Goal: Transaction & Acquisition: Purchase product/service

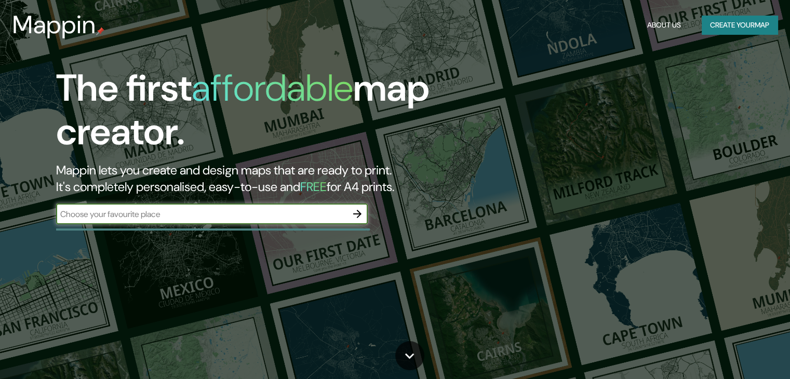
click at [216, 228] on div at bounding box center [213, 229] width 314 height 2
click at [206, 214] on input "text" at bounding box center [201, 214] width 291 height 12
type input "av [PERSON_NAME] juiz de fora"
click at [352, 210] on icon "button" at bounding box center [357, 214] width 12 height 12
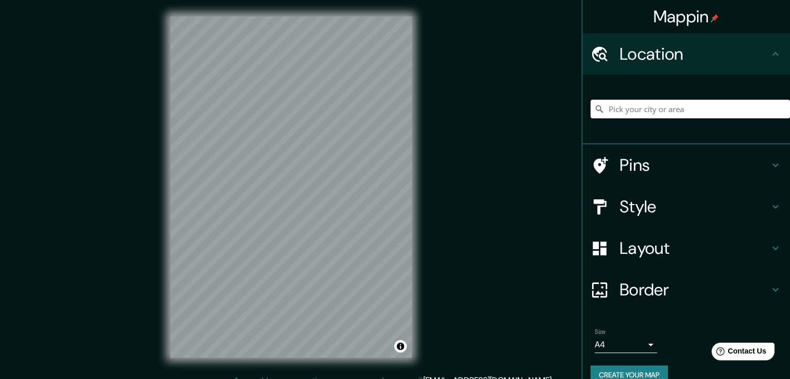
click at [671, 109] on input "Pick your city or area" at bounding box center [689, 109] width 199 height 19
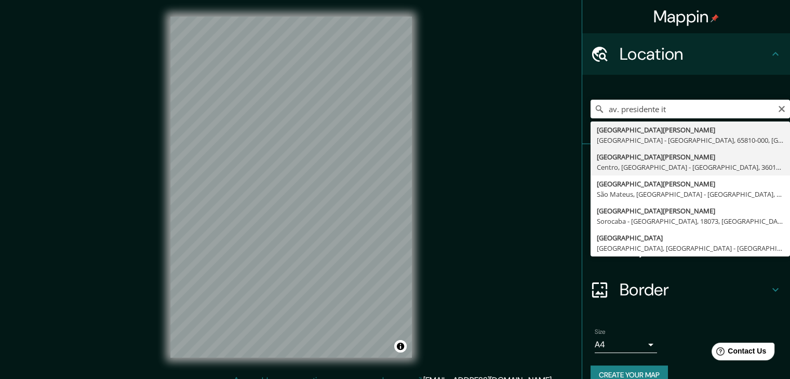
type input "[GEOGRAPHIC_DATA][PERSON_NAME], Centro, [GEOGRAPHIC_DATA] - [GEOGRAPHIC_DATA], …"
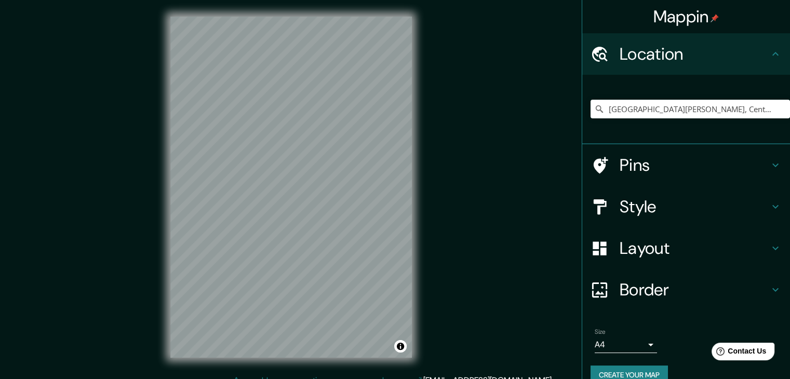
click at [656, 171] on h4 "Pins" at bounding box center [694, 165] width 150 height 21
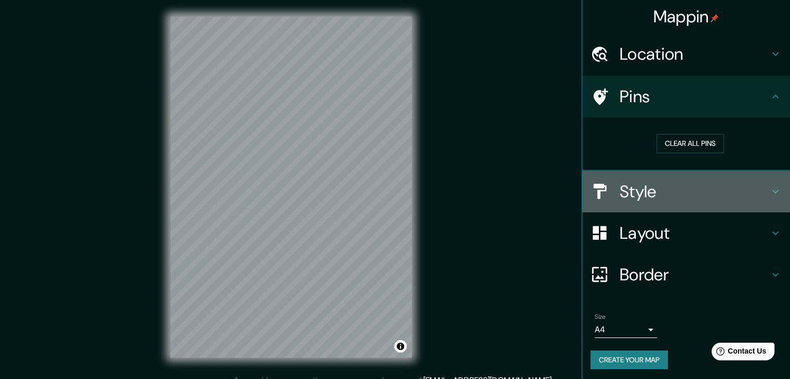
click at [667, 179] on div "Style" at bounding box center [686, 192] width 208 height 42
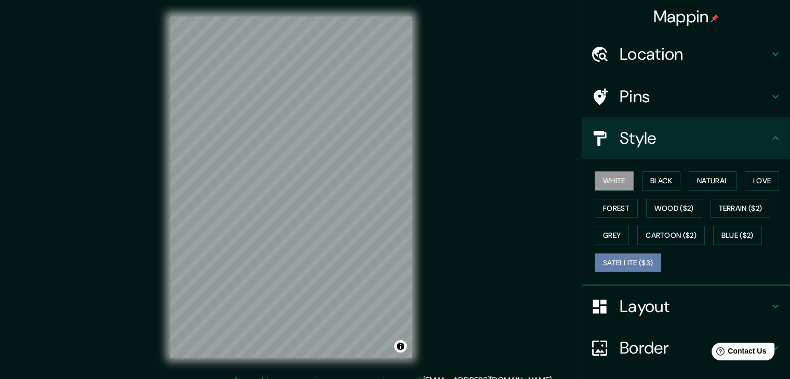
click at [618, 266] on button "Satellite ($3)" at bounding box center [627, 262] width 66 height 19
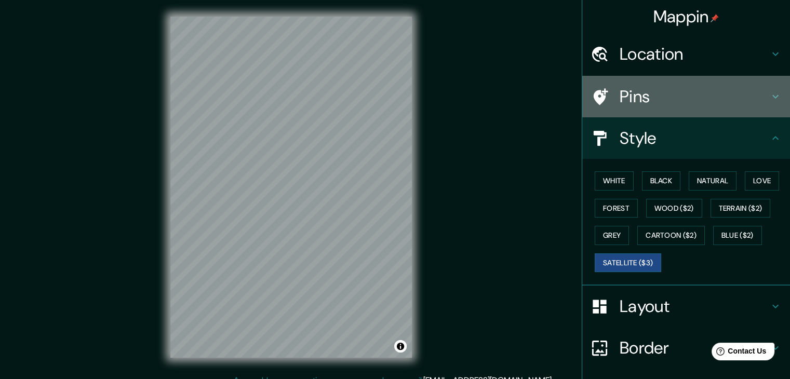
click at [650, 100] on h4 "Pins" at bounding box center [694, 96] width 150 height 21
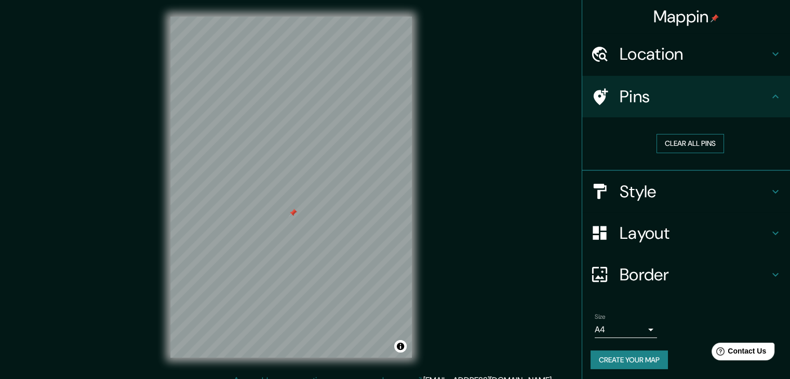
click at [700, 144] on button "Clear all pins" at bounding box center [689, 143] width 67 height 19
click at [702, 143] on button "Clear all pins" at bounding box center [689, 143] width 67 height 19
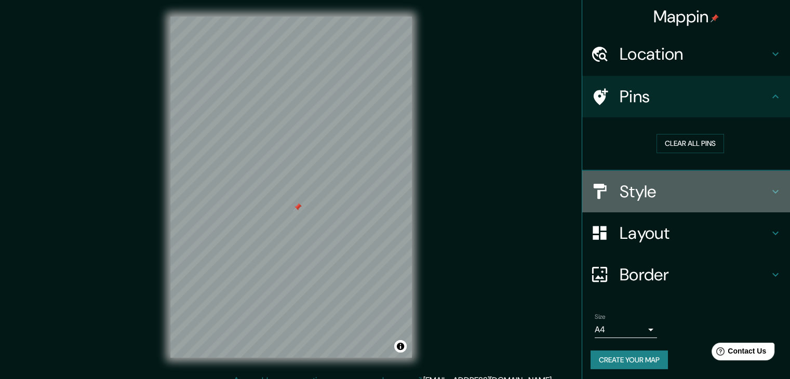
click at [657, 198] on h4 "Style" at bounding box center [694, 191] width 150 height 21
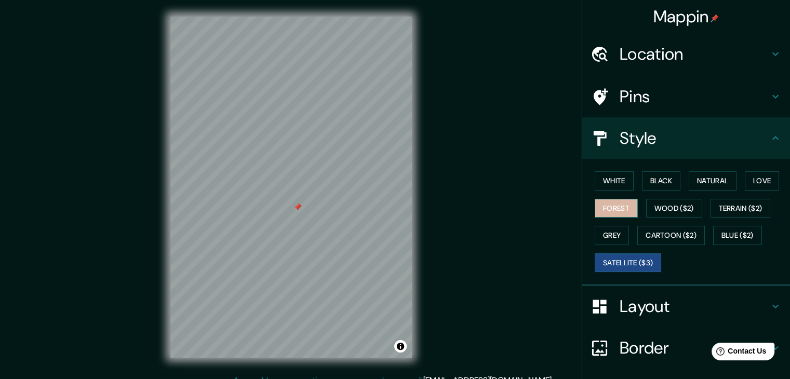
click at [606, 211] on button "Forest" at bounding box center [615, 208] width 43 height 19
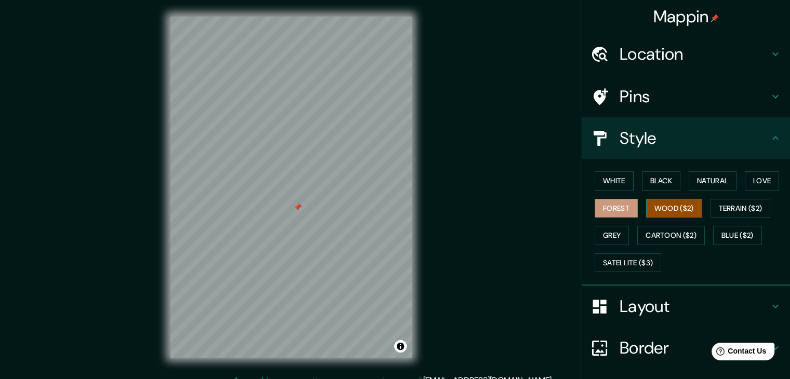
click at [685, 200] on button "Wood ($2)" at bounding box center [674, 208] width 56 height 19
click at [747, 206] on button "Terrain ($2)" at bounding box center [740, 208] width 60 height 19
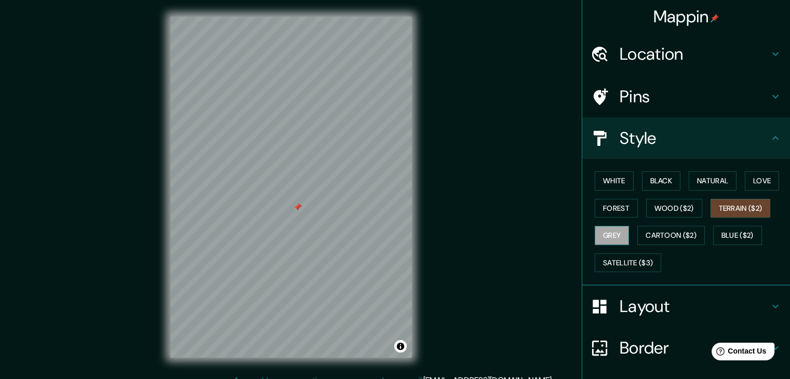
click at [615, 233] on button "Grey" at bounding box center [611, 235] width 34 height 19
click at [643, 233] on button "Cartoon ($2)" at bounding box center [670, 235] width 67 height 19
click at [657, 170] on div "White Black Natural Love Forest Wood ($2) Terrain ($2) Grey Cartoon ($2) Blue (…" at bounding box center [689, 221] width 199 height 109
click at [611, 233] on button "Grey" at bounding box center [611, 235] width 34 height 19
click at [623, 182] on button "White" at bounding box center [613, 180] width 39 height 19
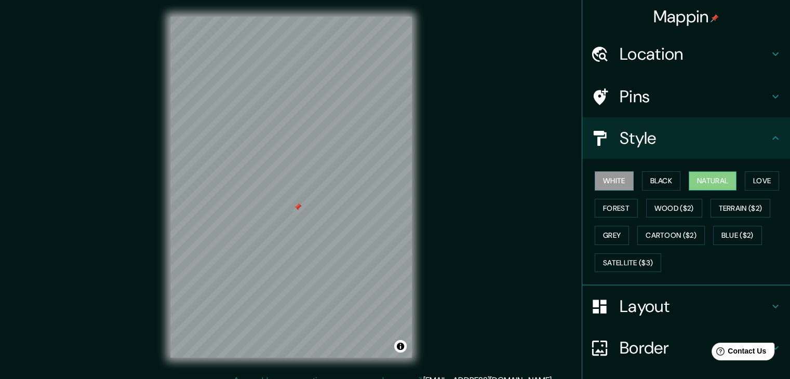
click at [722, 175] on button "Natural" at bounding box center [712, 180] width 48 height 19
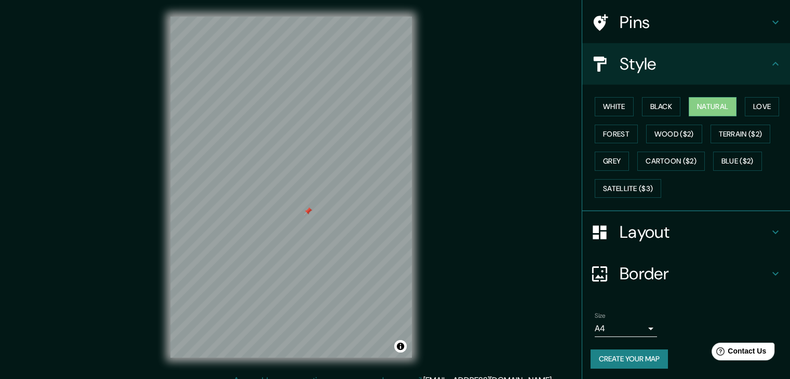
scroll to position [75, 0]
click at [639, 325] on body "Mappin Location [GEOGRAPHIC_DATA][PERSON_NAME], [GEOGRAPHIC_DATA], [GEOGRAPHIC_…" at bounding box center [395, 189] width 790 height 379
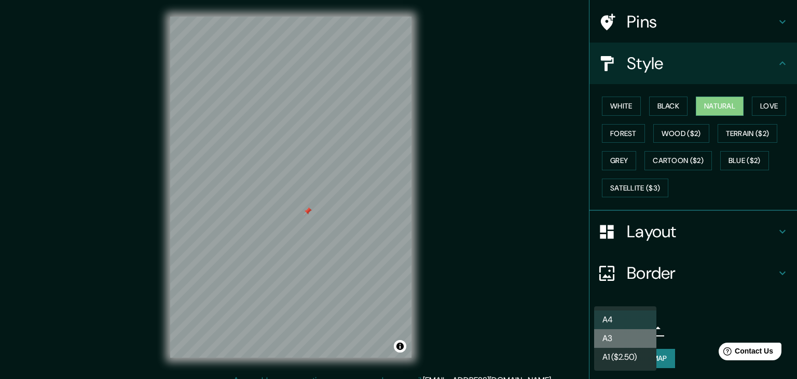
click at [638, 337] on li "A3" at bounding box center [625, 338] width 62 height 19
type input "a4"
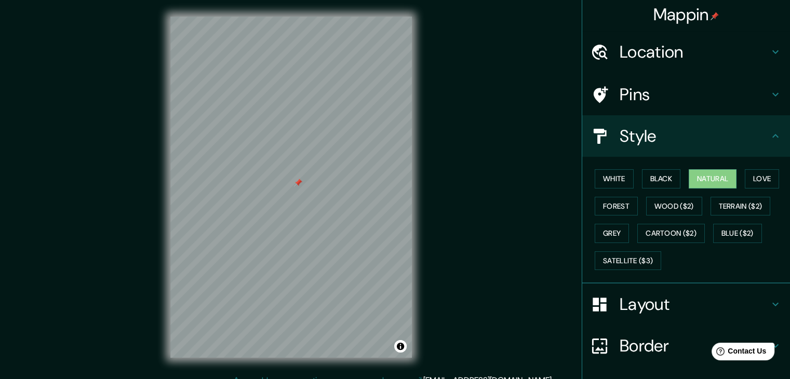
scroll to position [0, 0]
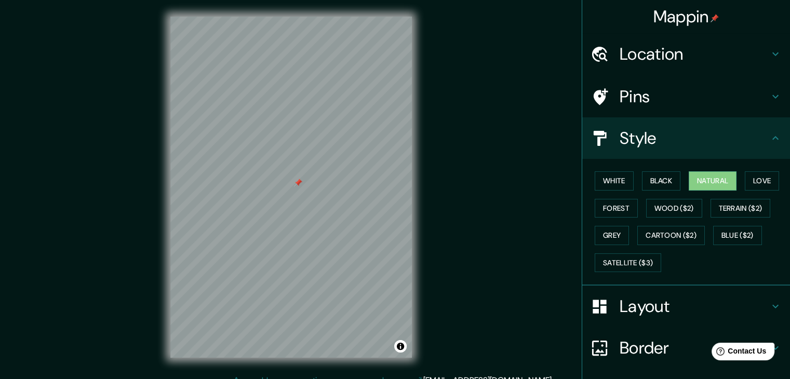
click at [677, 97] on h4 "Pins" at bounding box center [694, 96] width 150 height 21
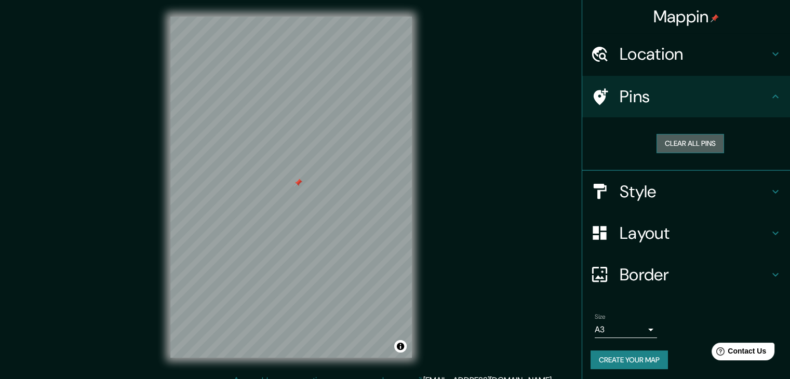
click at [697, 138] on button "Clear all pins" at bounding box center [689, 143] width 67 height 19
click at [677, 254] on div "Border" at bounding box center [686, 275] width 208 height 42
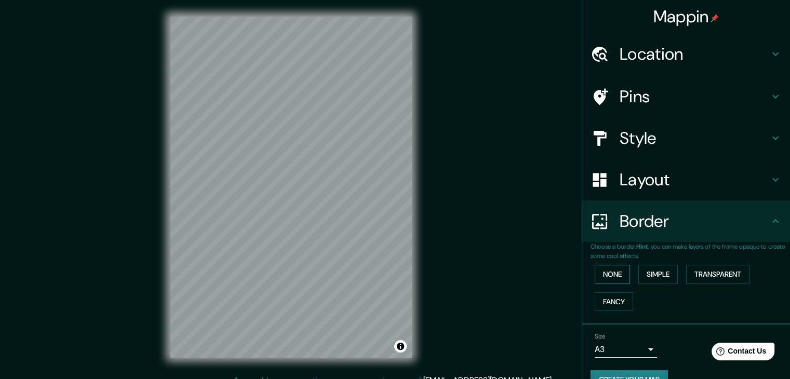
click at [606, 269] on button "None" at bounding box center [611, 274] width 35 height 19
click at [652, 273] on button "Simple" at bounding box center [657, 274] width 39 height 19
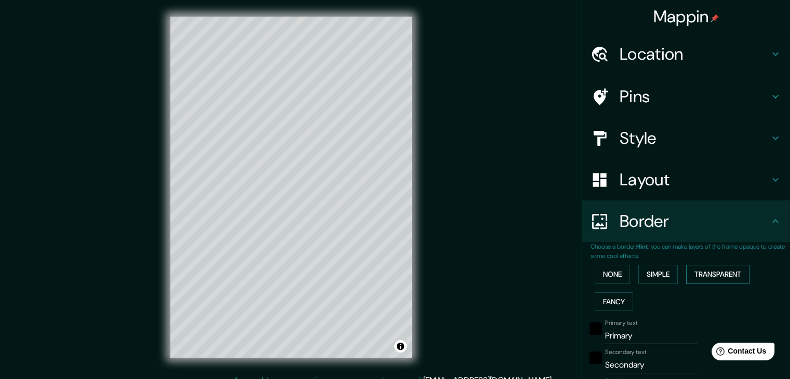
click at [694, 276] on button "Transparent" at bounding box center [717, 274] width 63 height 19
click at [602, 295] on button "Fancy" at bounding box center [613, 301] width 38 height 19
click at [599, 270] on button "None" at bounding box center [611, 274] width 35 height 19
